Goal: Navigation & Orientation: Find specific page/section

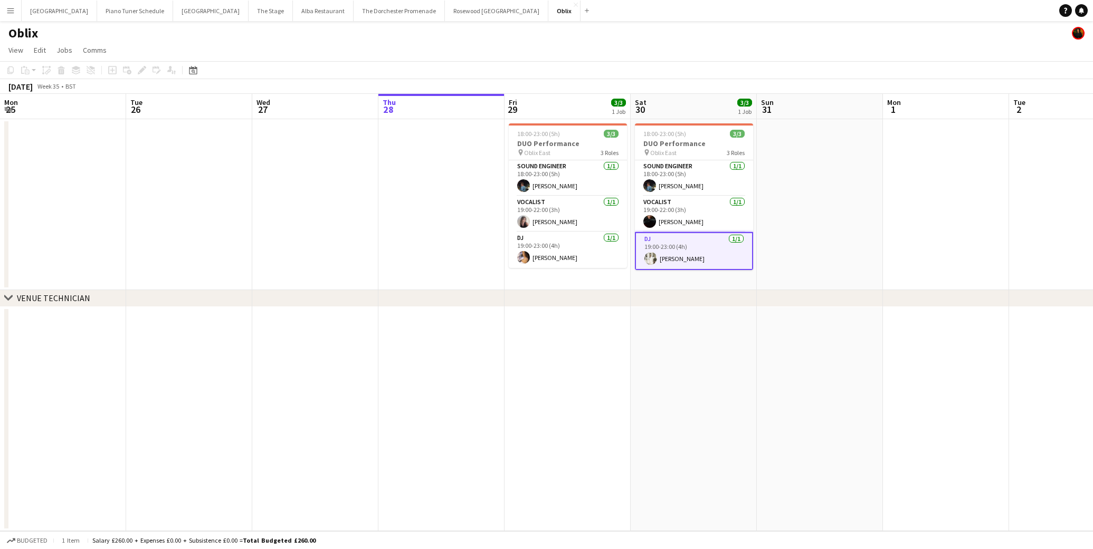
scroll to position [0, 252]
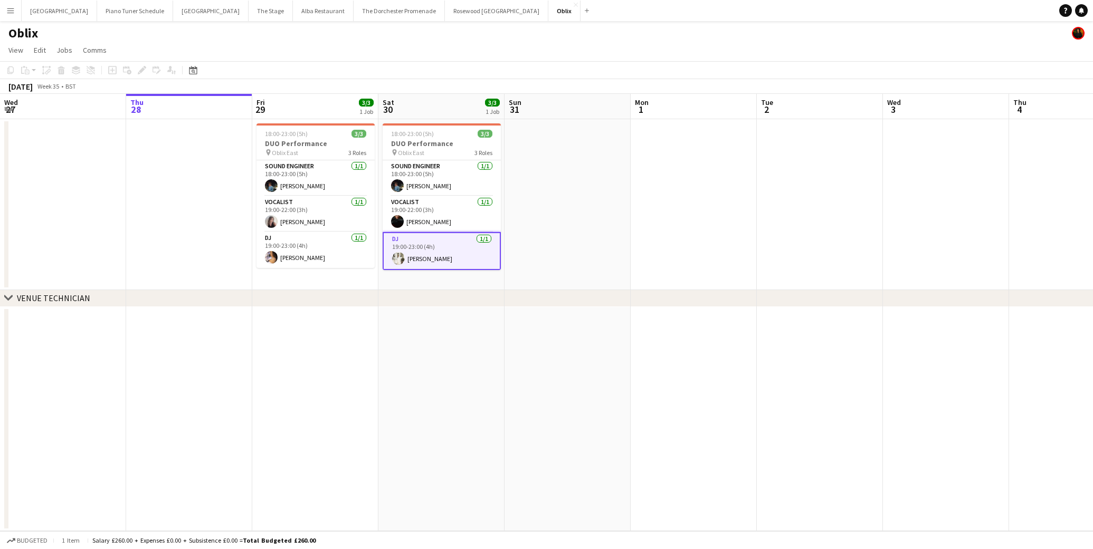
click at [9, 12] on app-icon "Menu" at bounding box center [10, 10] width 8 height 8
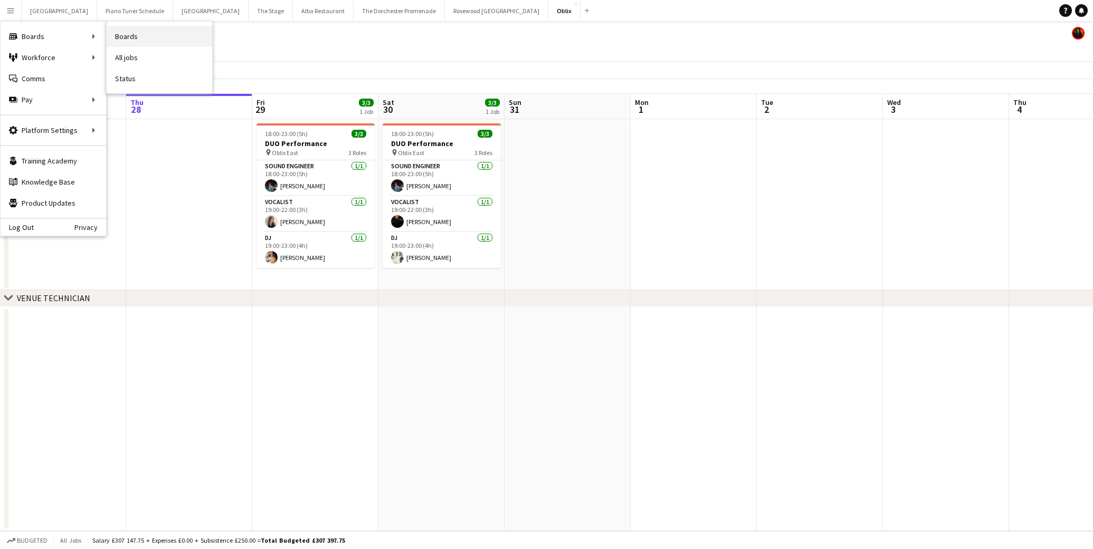
click at [138, 33] on link "Boards" at bounding box center [160, 36] width 106 height 21
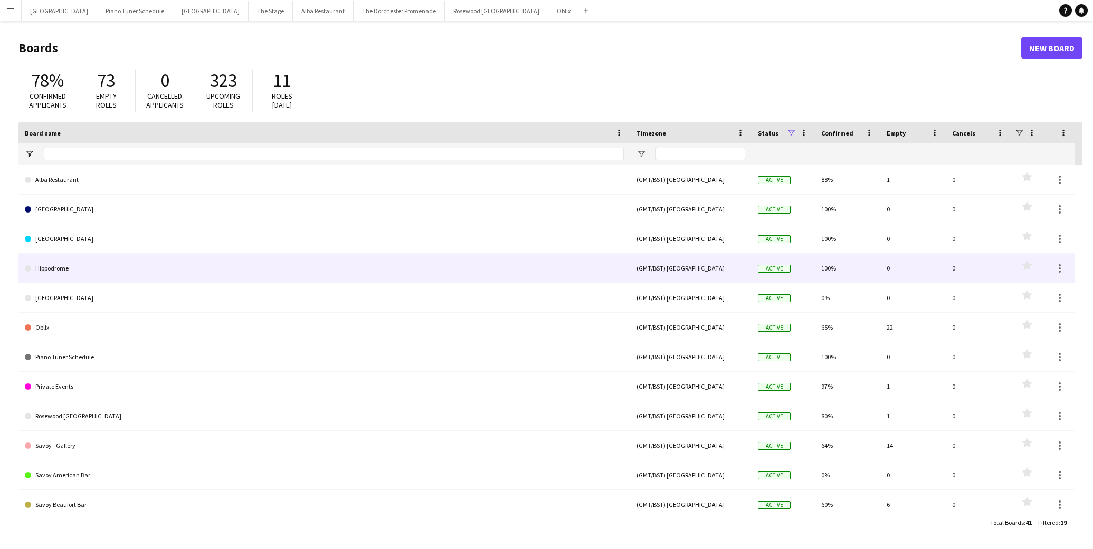
click at [159, 261] on link "Hippodrome" at bounding box center [324, 269] width 599 height 30
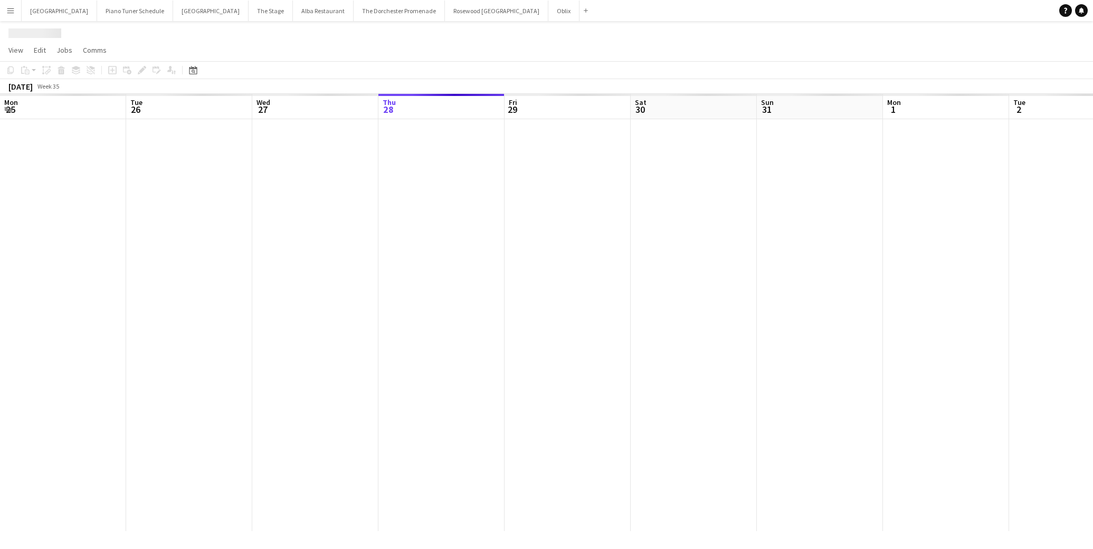
scroll to position [0, 252]
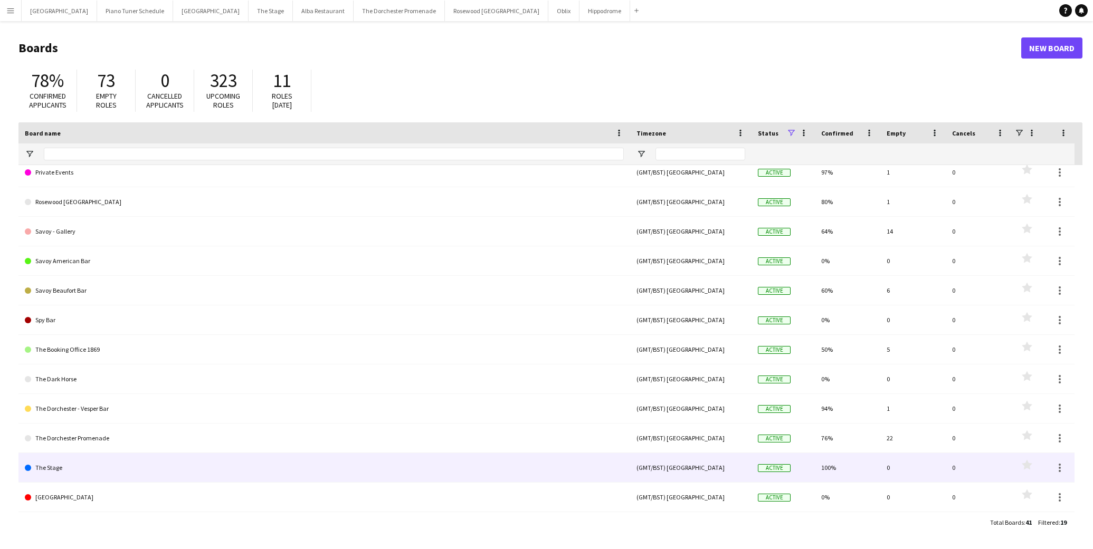
click at [94, 481] on link "The Stage" at bounding box center [324, 468] width 599 height 30
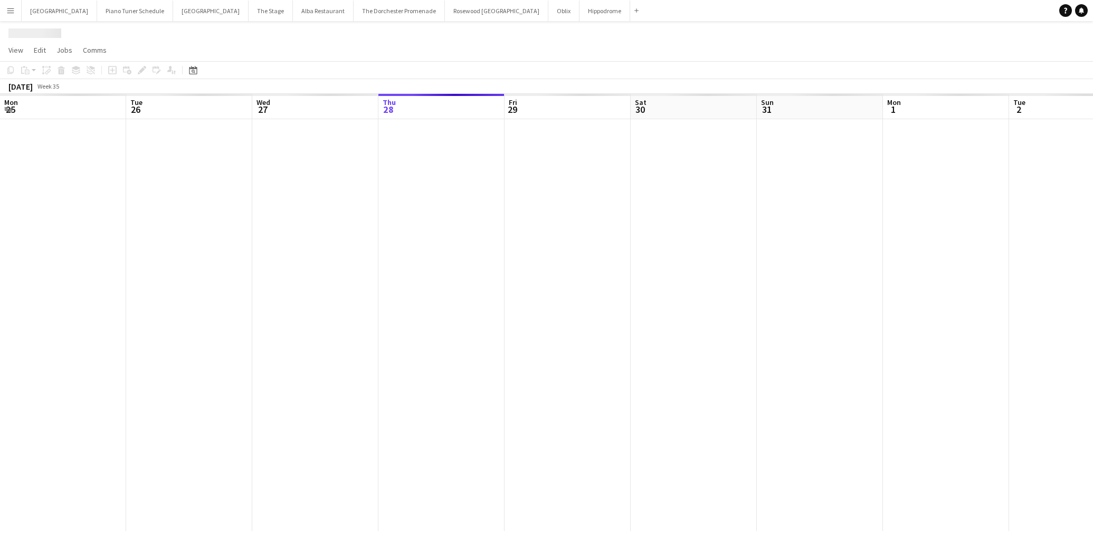
scroll to position [0, 252]
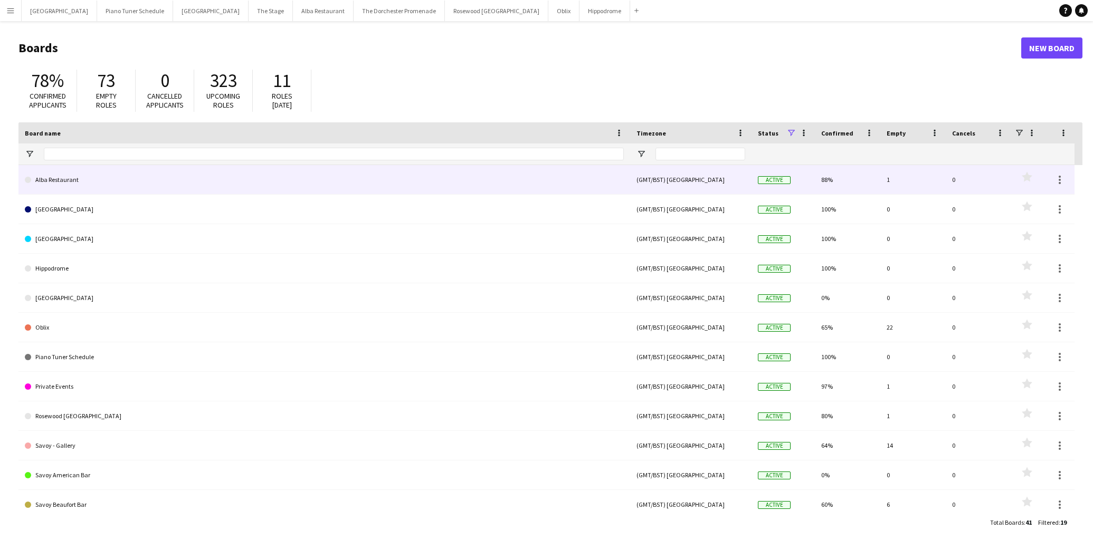
click at [127, 188] on link "Alba Restaurant" at bounding box center [324, 180] width 599 height 30
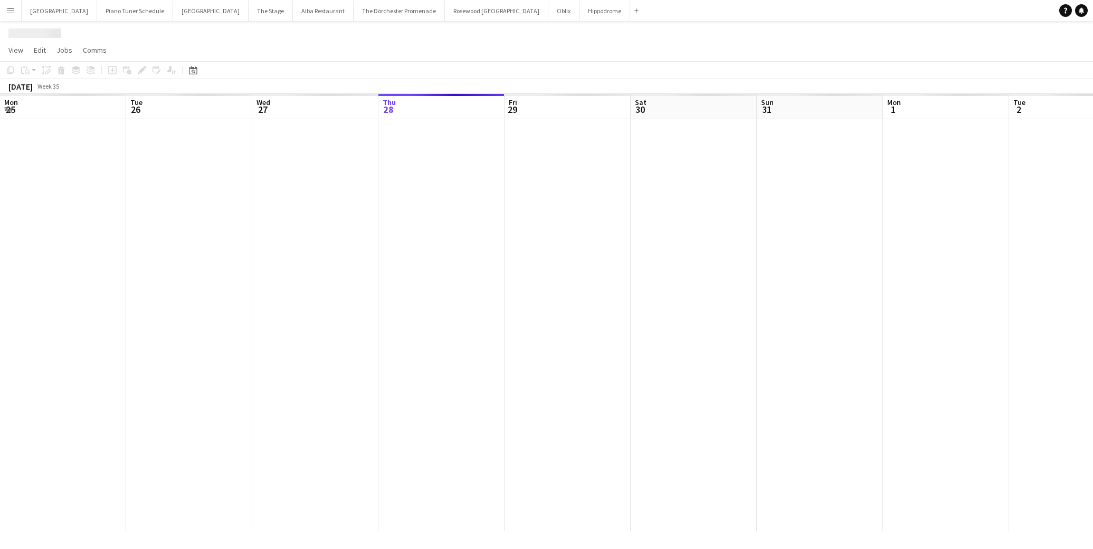
scroll to position [0, 252]
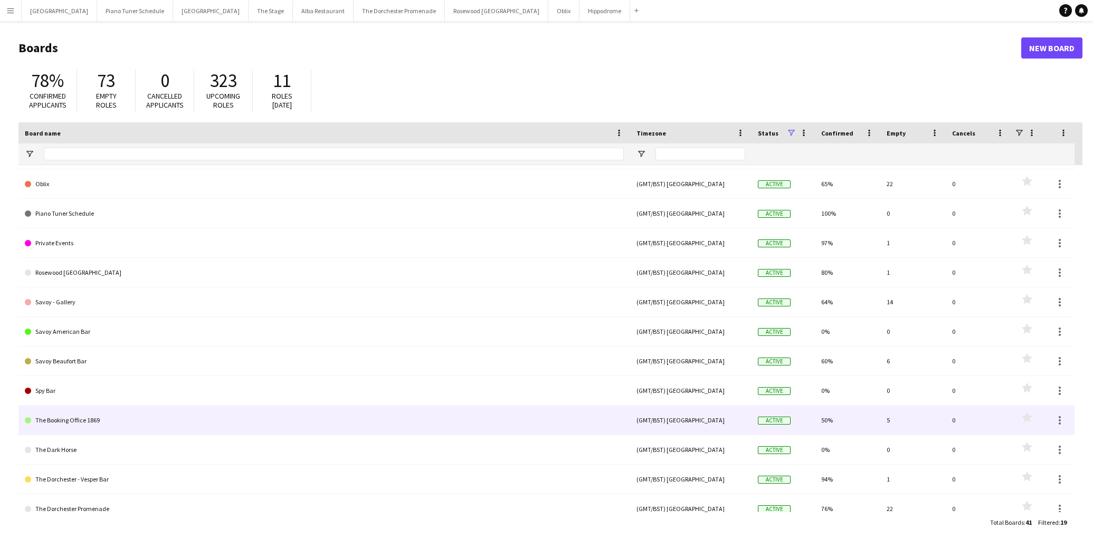
scroll to position [214, 0]
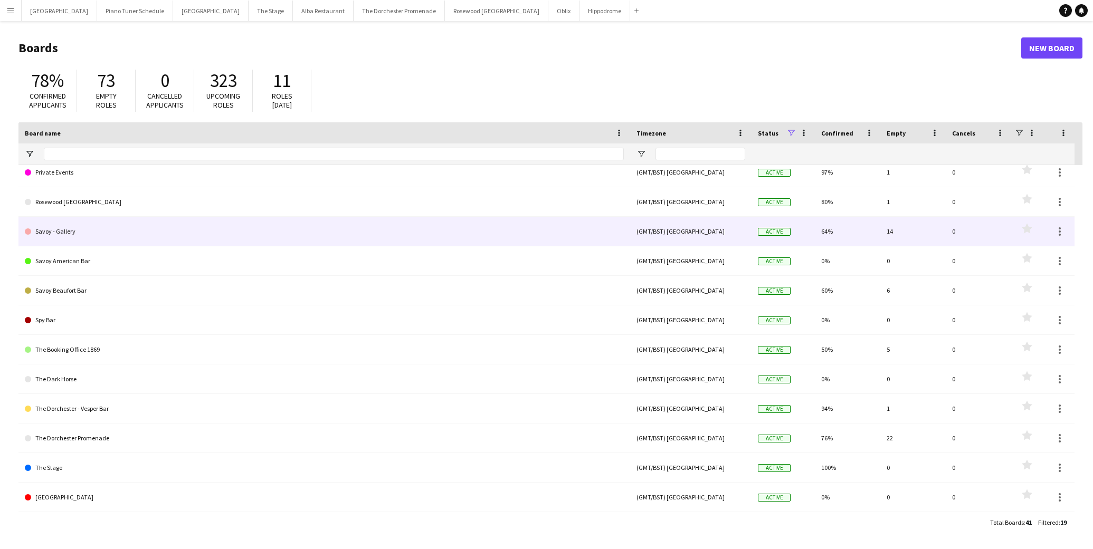
click at [116, 233] on link "Savoy - Gallery" at bounding box center [324, 232] width 599 height 30
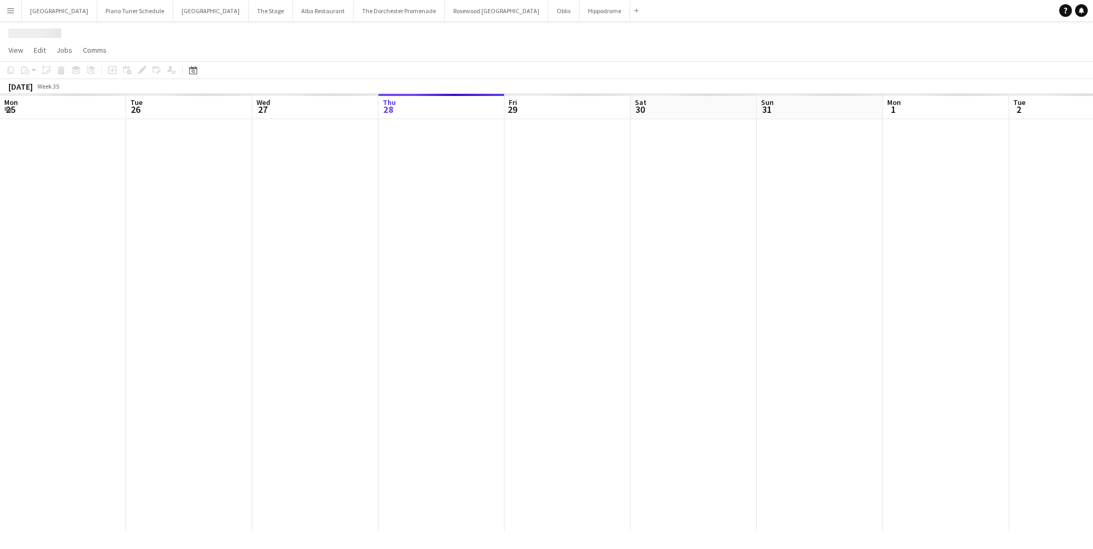
scroll to position [0, 252]
